Goal: Check status: Check status

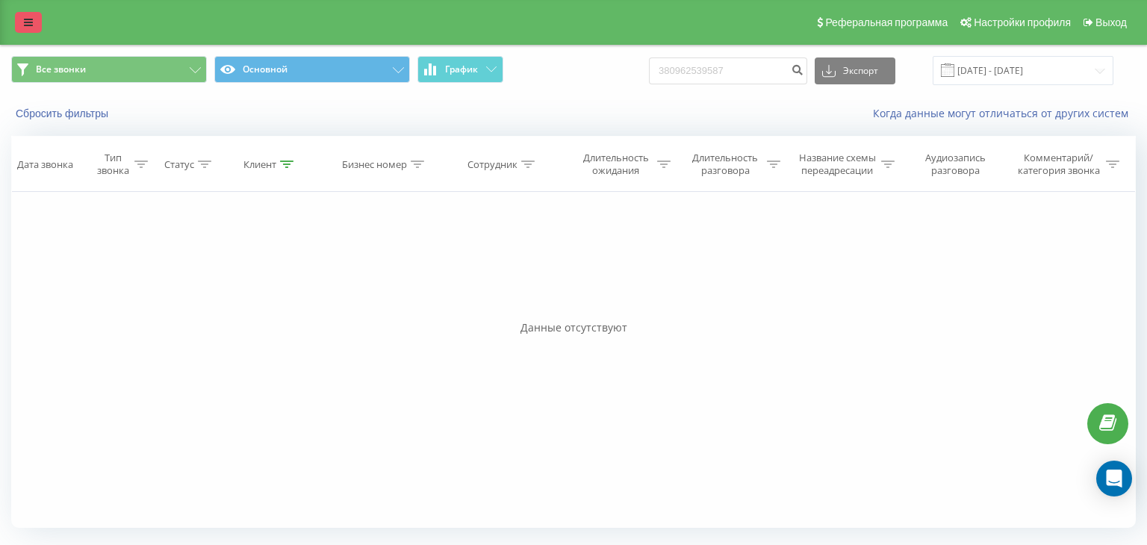
click at [28, 14] on link at bounding box center [28, 22] width 27 height 21
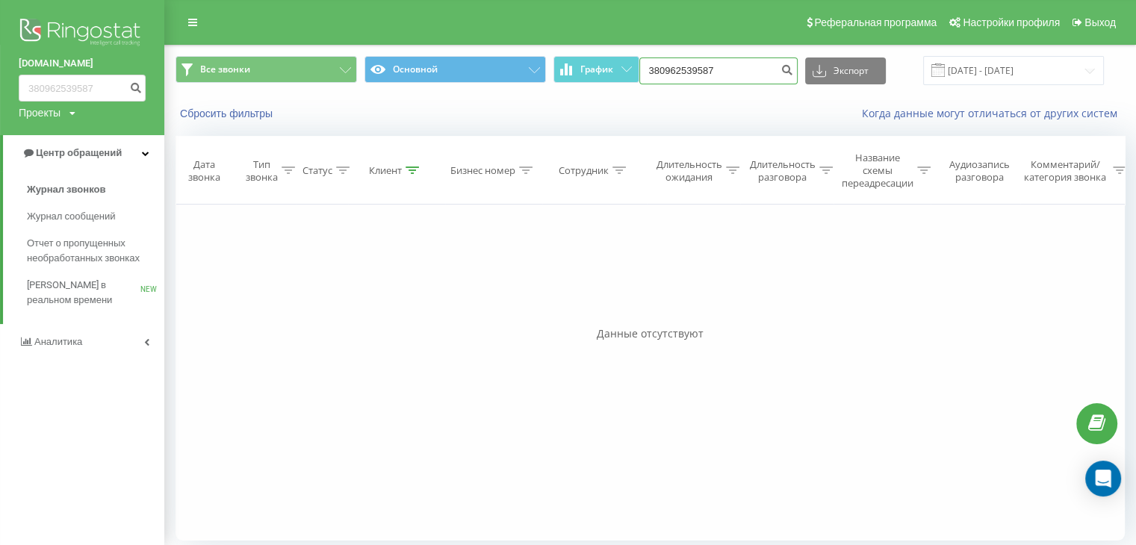
click at [691, 69] on input "380962539587" at bounding box center [718, 70] width 158 height 27
drag, startPoint x: 734, startPoint y: 72, endPoint x: 627, endPoint y: 47, distance: 109.8
click at [627, 47] on div "Все звонки Основной График 380962539587 Экспорт .csv .xls .xlsx [DATE] - [DATE]" at bounding box center [650, 71] width 970 height 50
type input "380982077400"
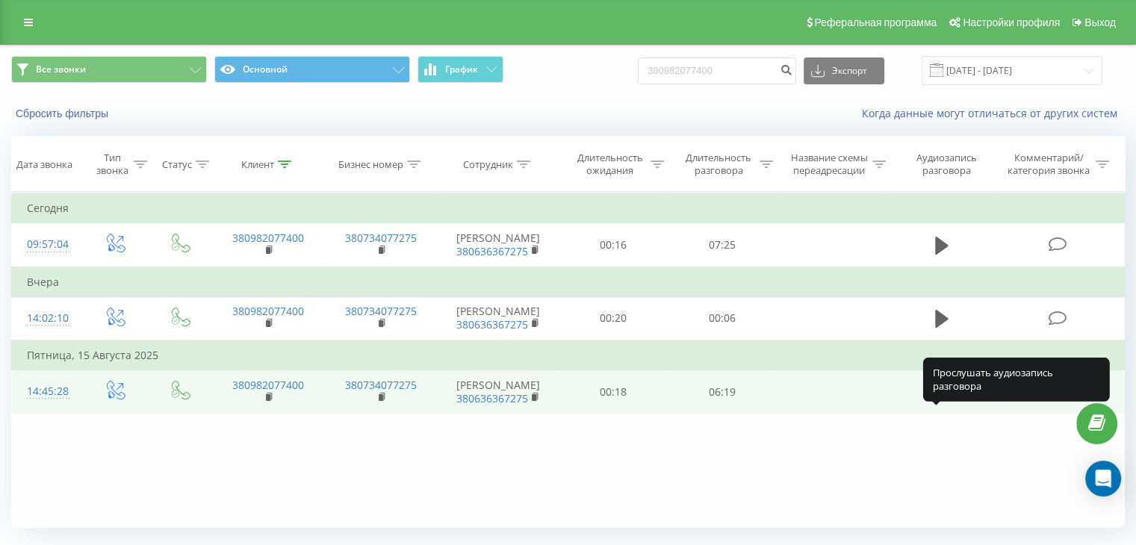
click at [941, 401] on icon at bounding box center [941, 392] width 13 height 18
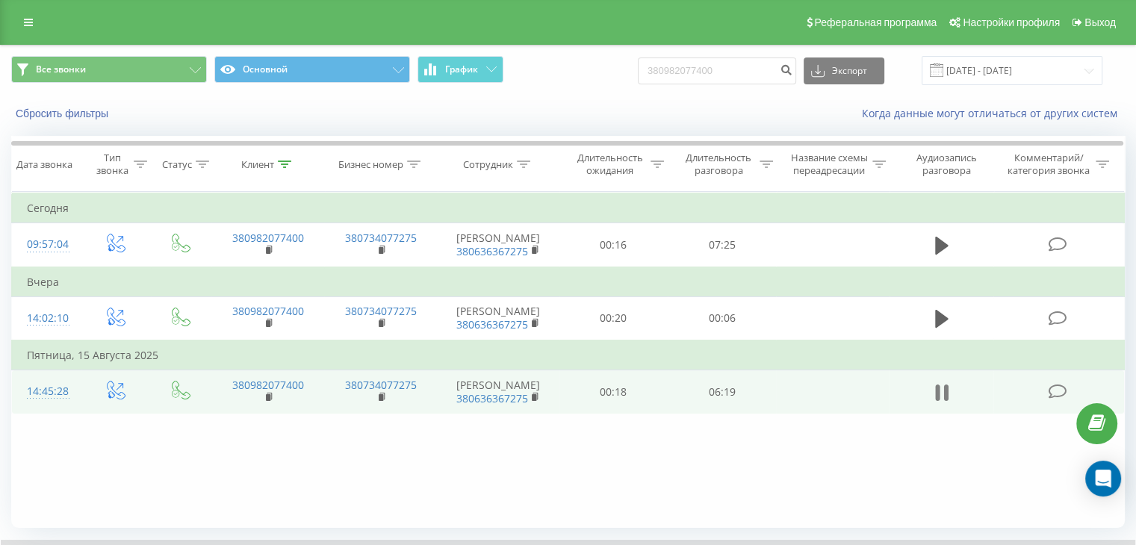
click at [946, 401] on icon at bounding box center [945, 393] width 4 height 16
